Goal: Task Accomplishment & Management: Manage account settings

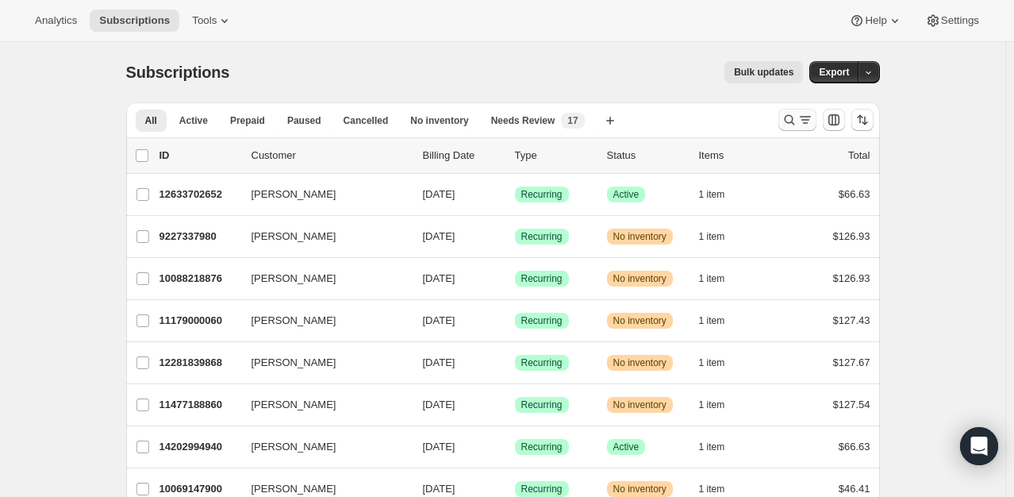
click at [787, 124] on icon "Search and filter results" at bounding box center [790, 120] width 16 height 16
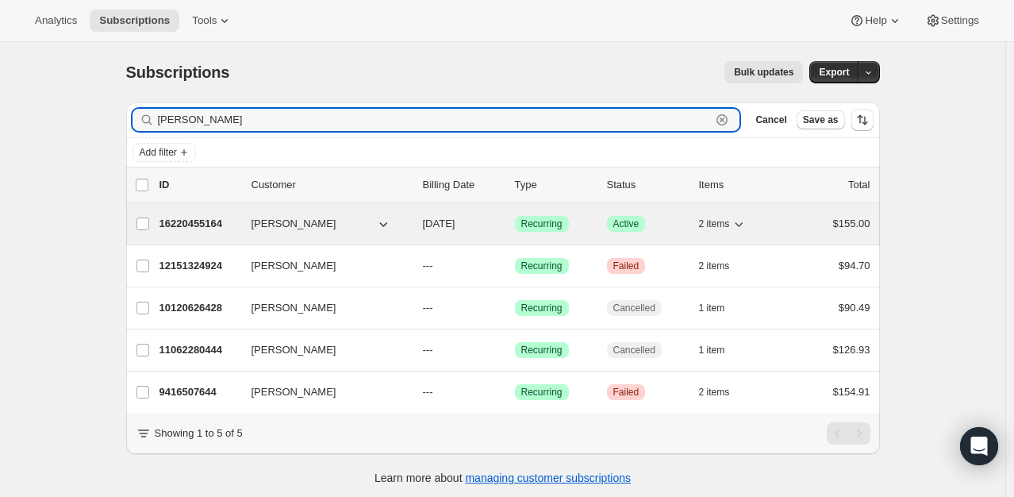
type input "[PERSON_NAME]"
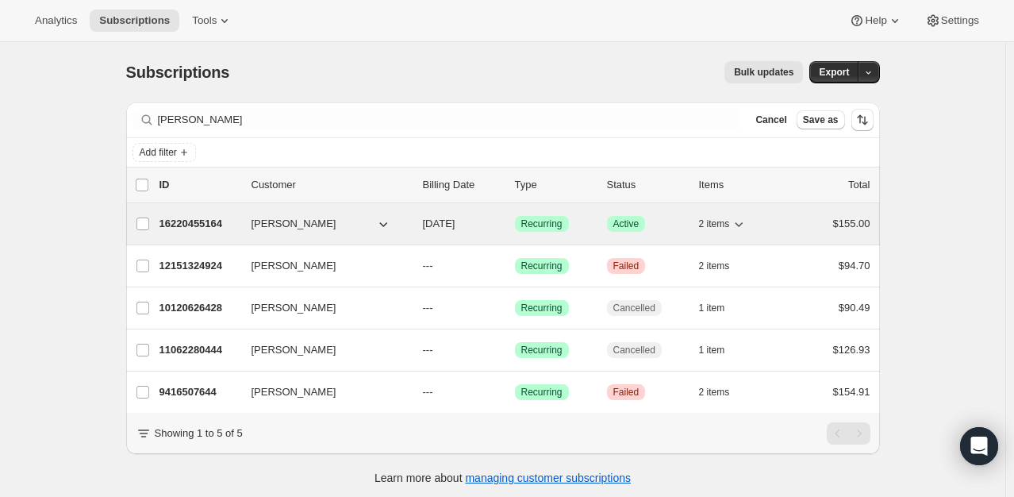
click at [216, 219] on p "16220455164" at bounding box center [199, 224] width 79 height 16
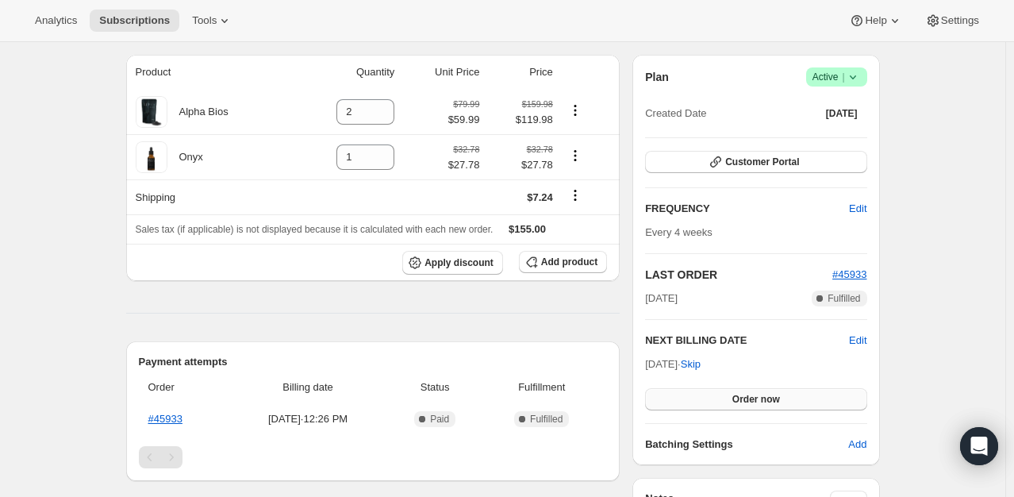
scroll to position [159, 0]
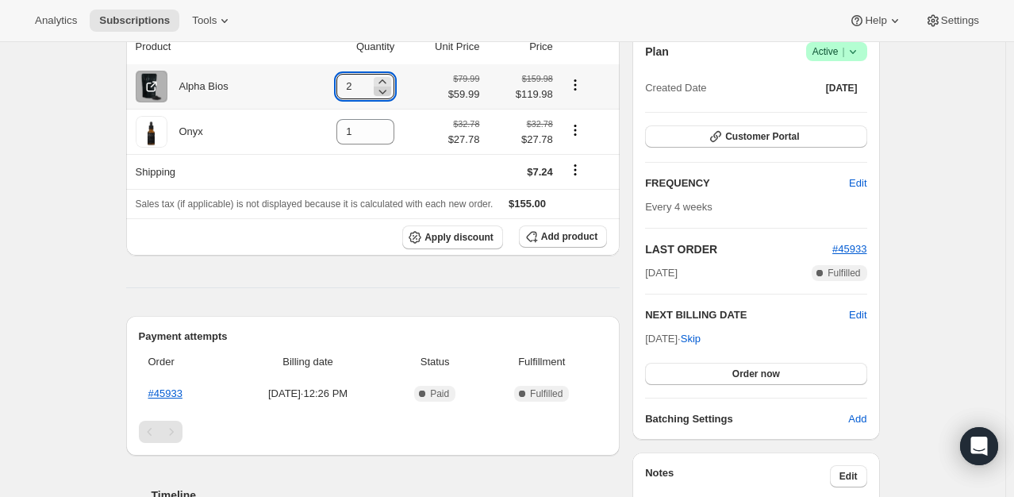
click at [384, 93] on icon at bounding box center [383, 91] width 16 height 16
type input "1"
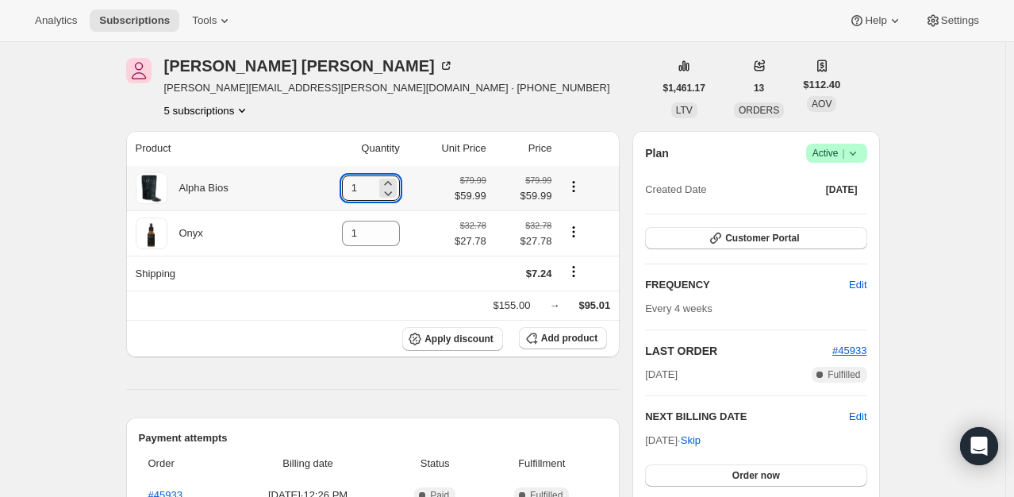
scroll to position [0, 0]
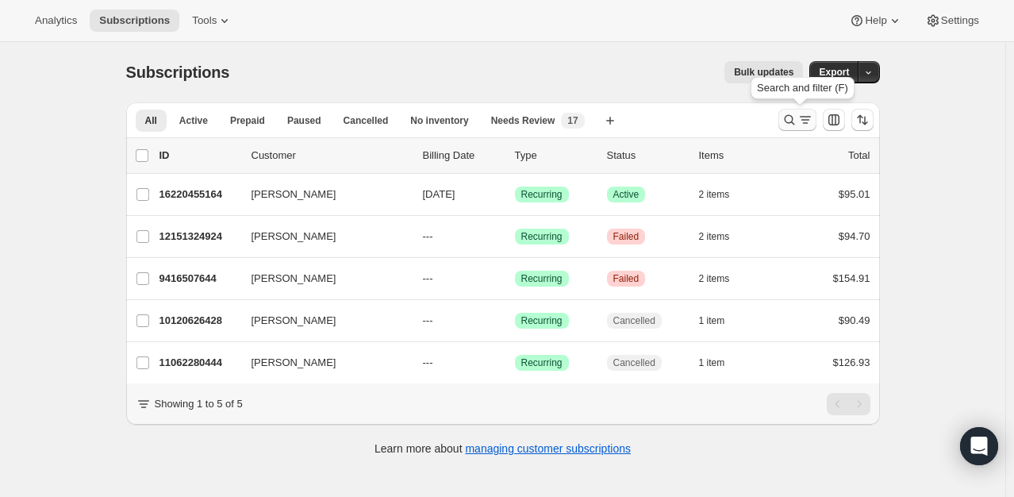
click at [798, 123] on icon "Search and filter results" at bounding box center [790, 120] width 16 height 16
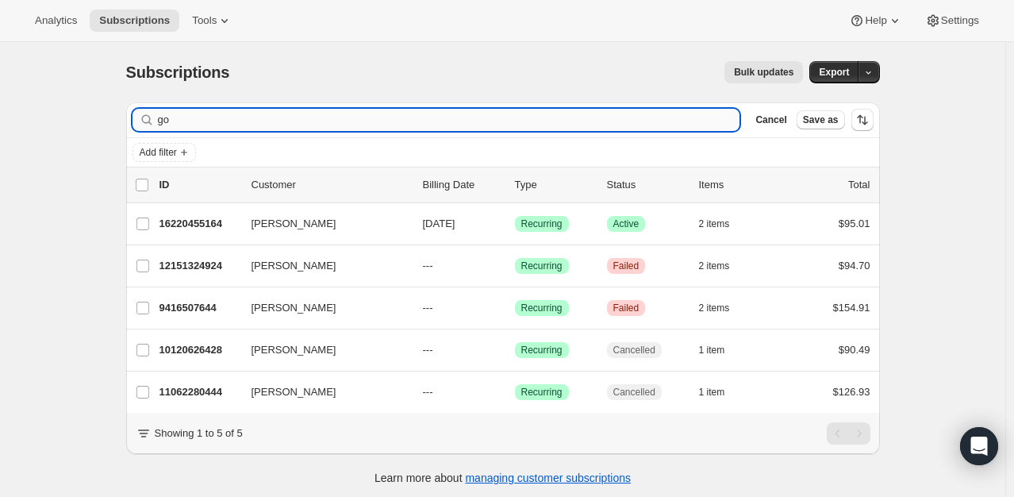
type input "g"
type input "[PERSON_NAME]"
